Goal: Navigation & Orientation: Understand site structure

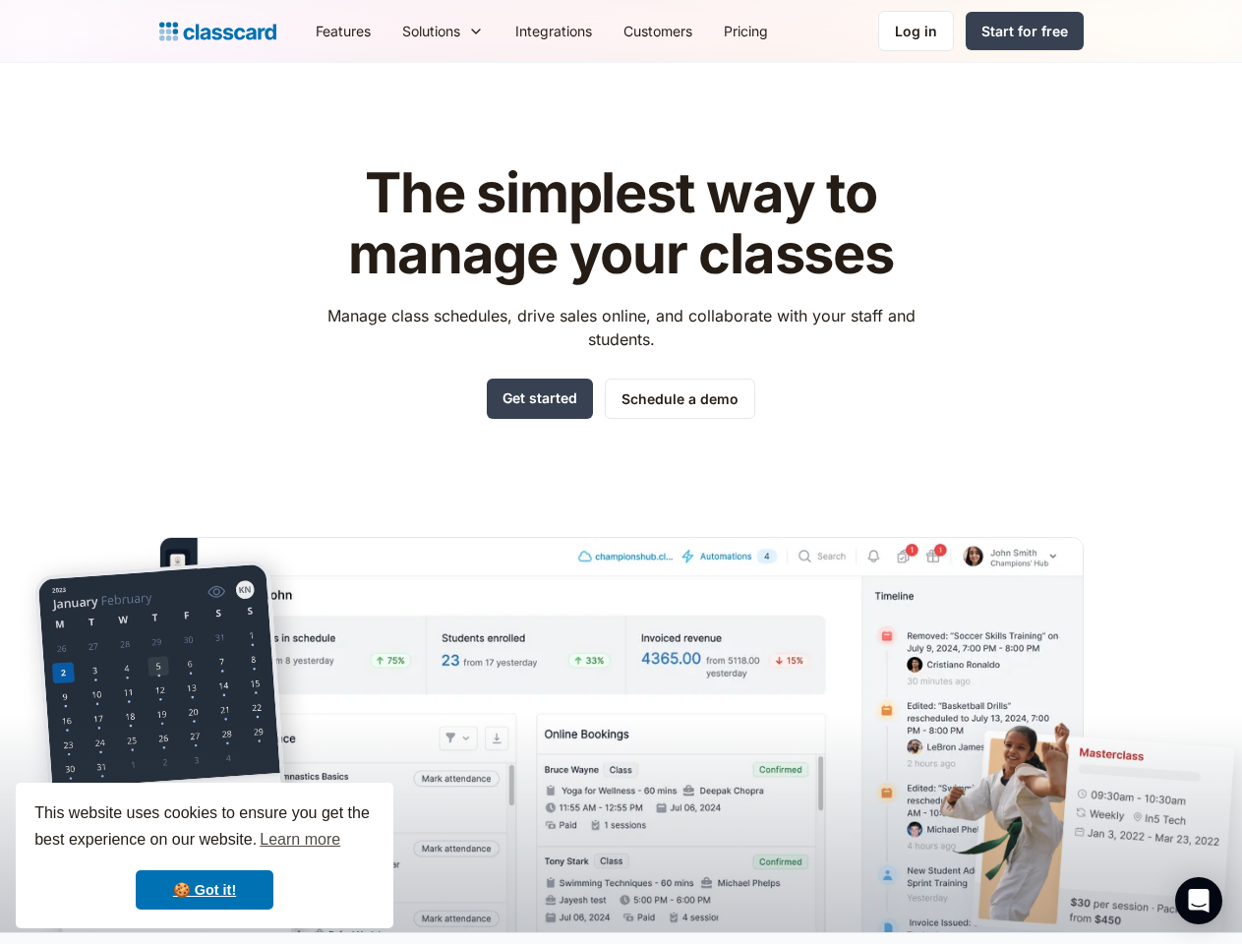
click at [620, 472] on div "The simplest way to manage your classes Manage class schedules, drive sales onl…" at bounding box center [621, 532] width 924 height 800
click at [205, 855] on div "This website uses cookies to ensure you get the best experience on our website.…" at bounding box center [205, 856] width 378 height 146
click at [691, 30] on nav "Features Resources Blog The latest industry news, updates and info. Customer st…" at bounding box center [692, 31] width 784 height 44
click at [386, 30] on div "Solutions Sports academy Swim school Dance studio Gymnastics Music school Marti…" at bounding box center [442, 31] width 113 height 44
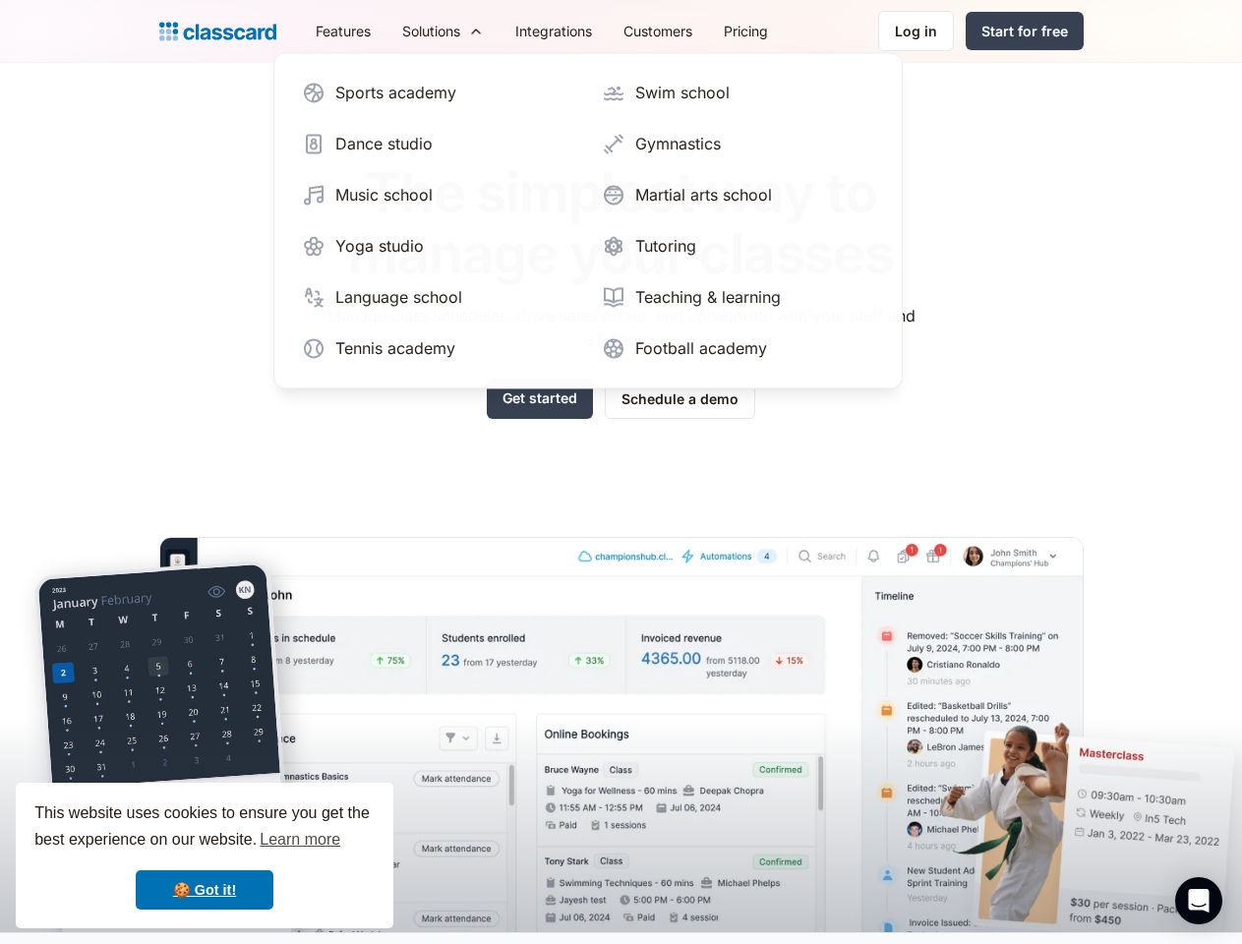
click at [1199, 901] on icon "Open Intercom Messenger" at bounding box center [1199, 901] width 21 height 24
